Goal: Find specific page/section: Find specific page/section

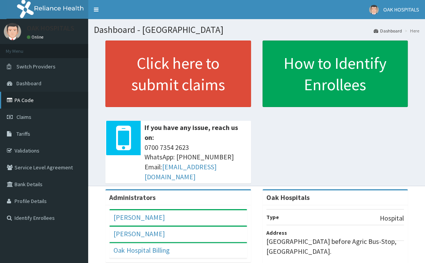
click at [23, 100] on link "PA Code" at bounding box center [44, 100] width 88 height 17
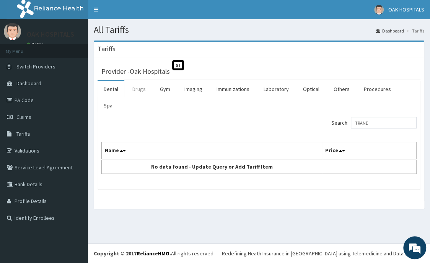
type input "TRANE"
click at [139, 88] on link "Drugs" at bounding box center [139, 89] width 26 height 16
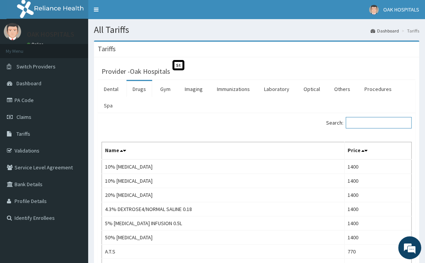
click at [391, 126] on input "Search:" at bounding box center [378, 122] width 66 height 11
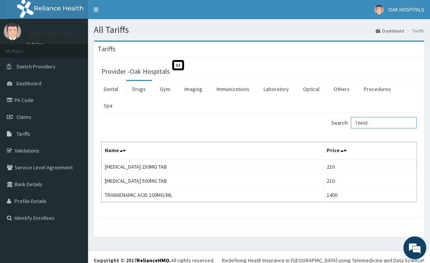
type input "TRANE"
click at [25, 98] on link "PA Code" at bounding box center [44, 100] width 88 height 17
click at [25, 102] on link "PA Code" at bounding box center [44, 100] width 88 height 17
